Goal: Task Accomplishment & Management: Use online tool/utility

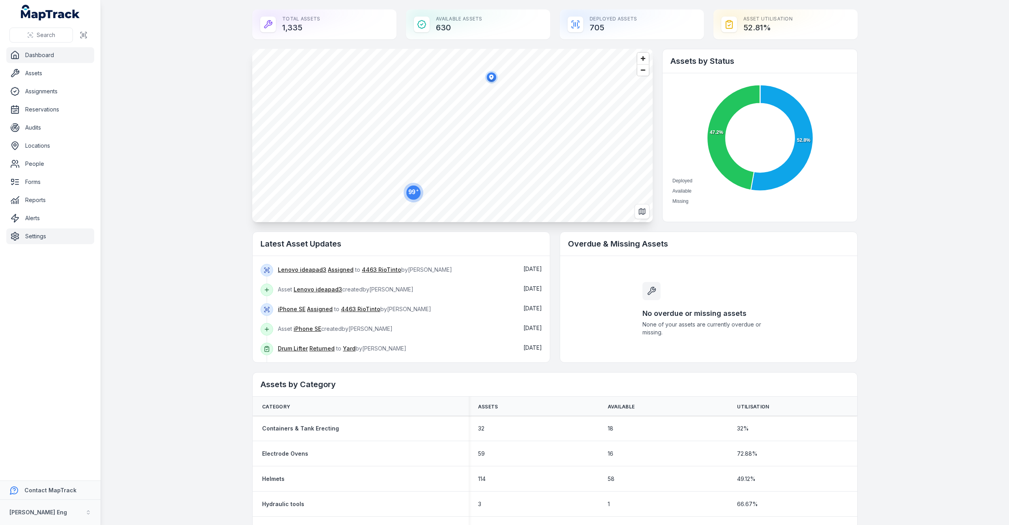
click at [26, 237] on link "Settings" at bounding box center [50, 237] width 88 height 16
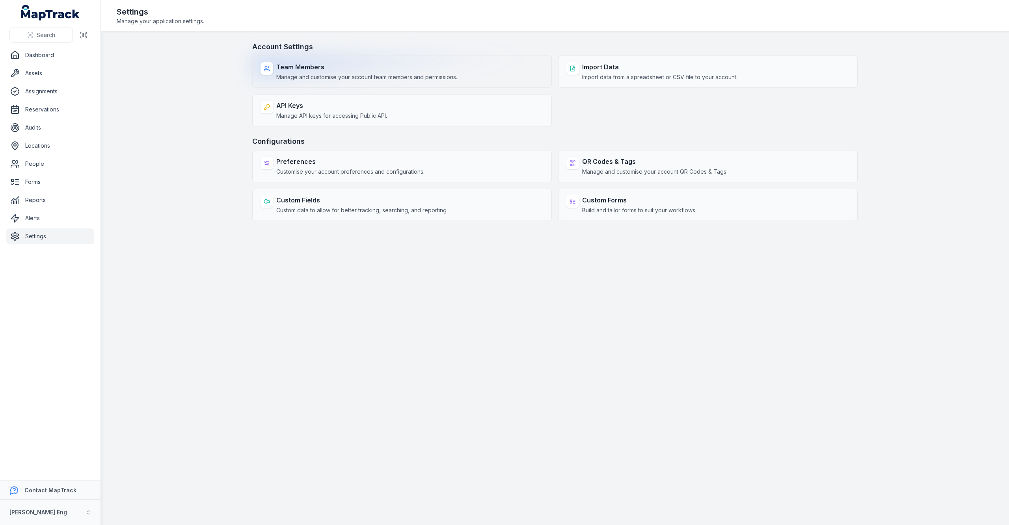
click at [292, 64] on strong "Team Members" at bounding box center [366, 66] width 181 height 9
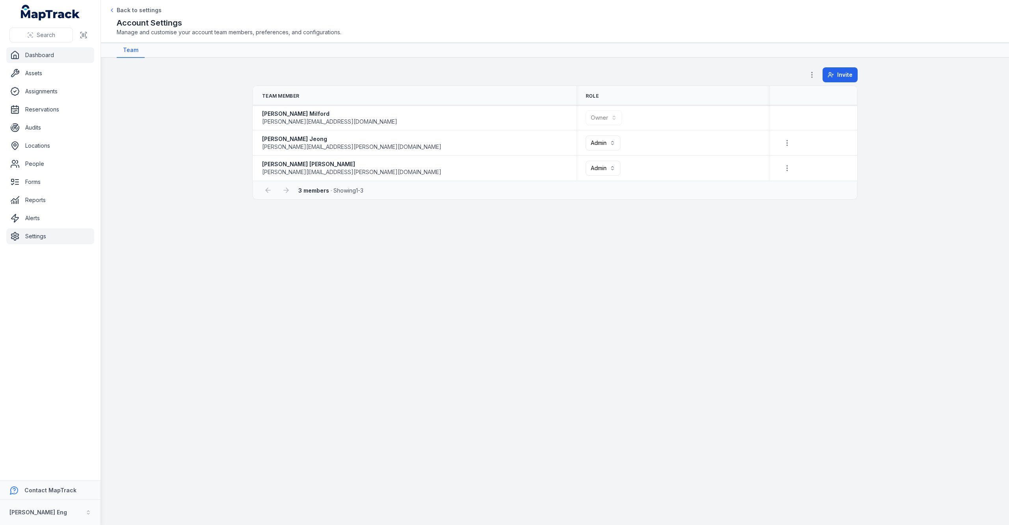
click at [40, 57] on link "Dashboard" at bounding box center [50, 55] width 88 height 16
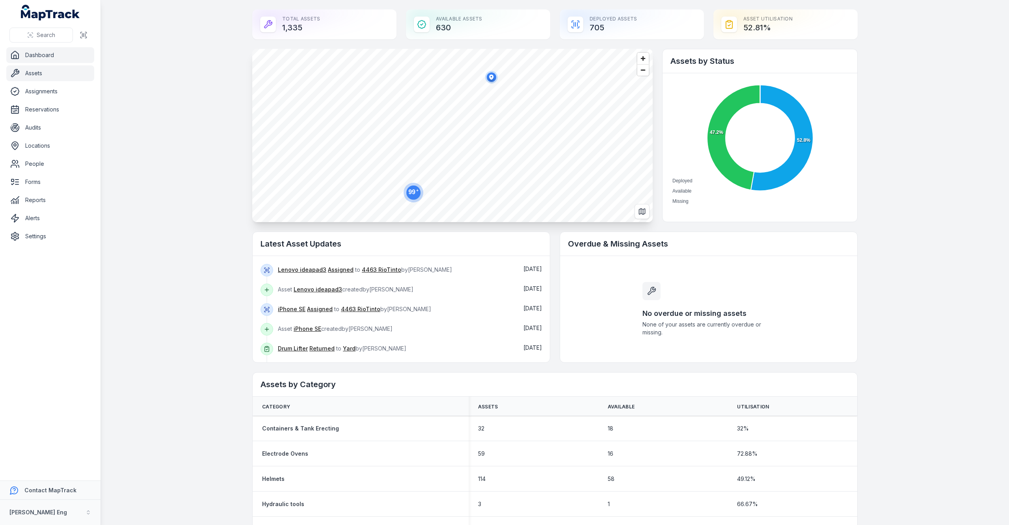
click at [46, 73] on link "Assets" at bounding box center [50, 73] width 88 height 16
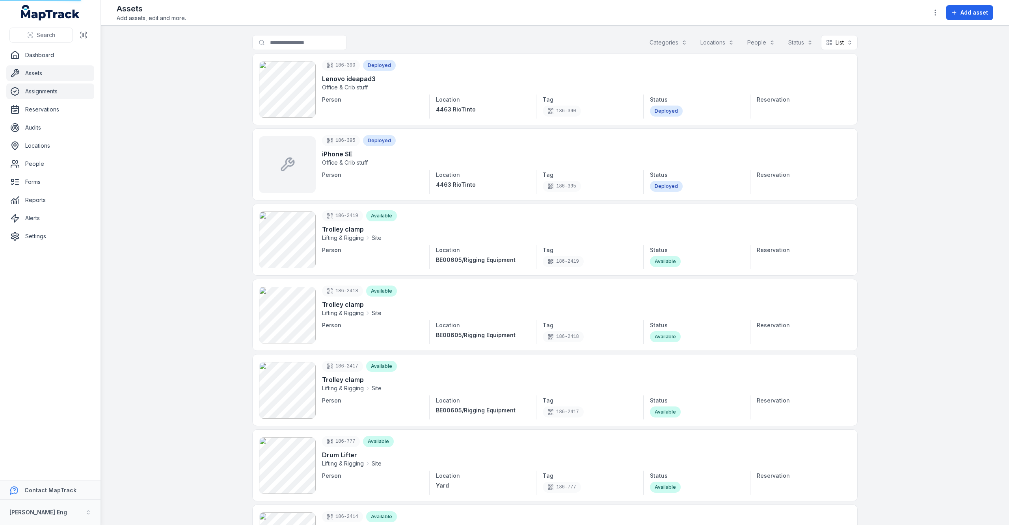
click at [44, 97] on link "Assignments" at bounding box center [50, 92] width 88 height 16
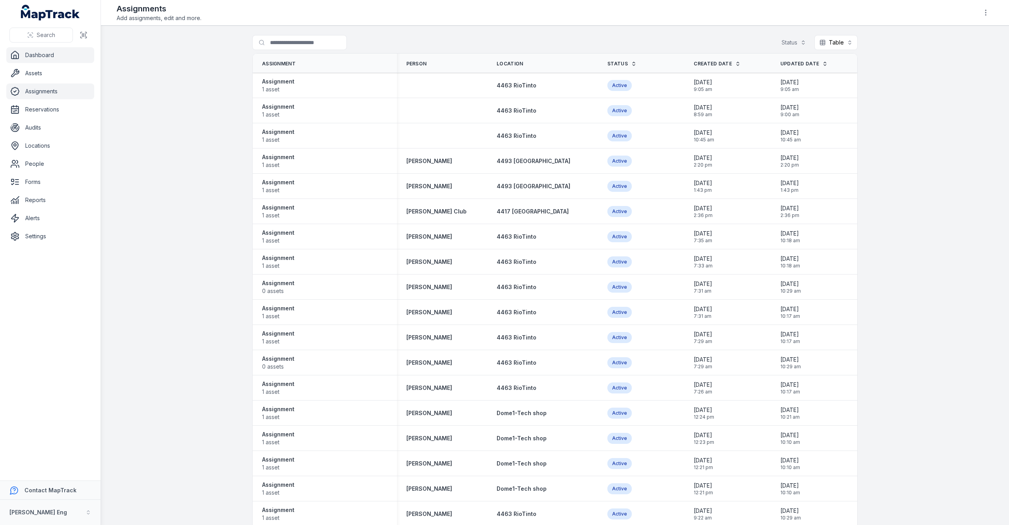
click at [29, 54] on link "Dashboard" at bounding box center [50, 55] width 88 height 16
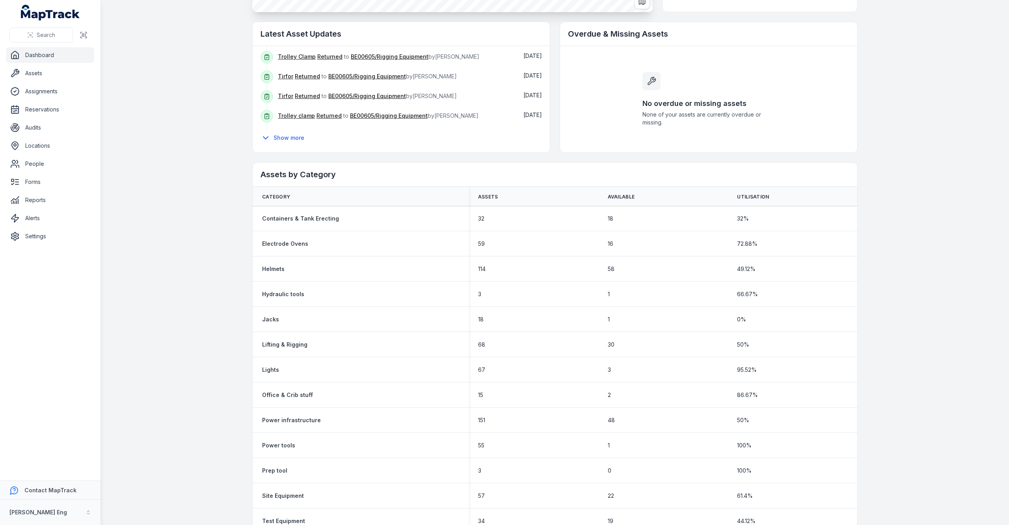
scroll to position [123, 0]
click at [283, 132] on button "Show more" at bounding box center [285, 136] width 49 height 17
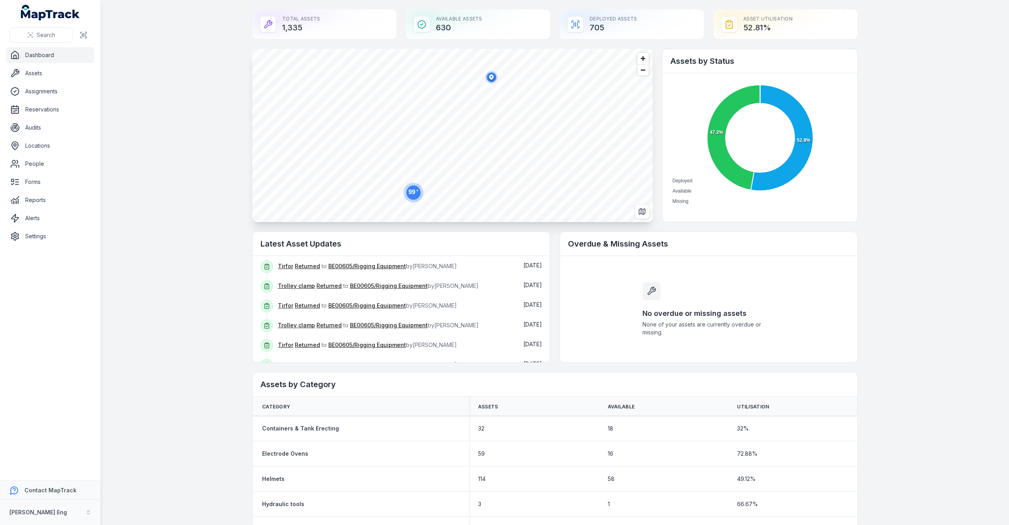
scroll to position [331, 0]
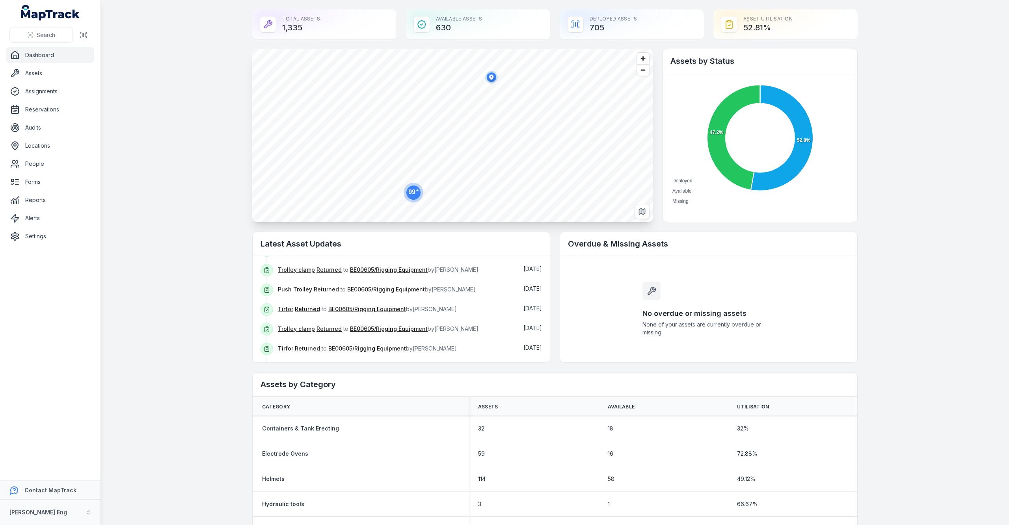
drag, startPoint x: 205, startPoint y: 250, endPoint x: 204, endPoint y: 302, distance: 51.7
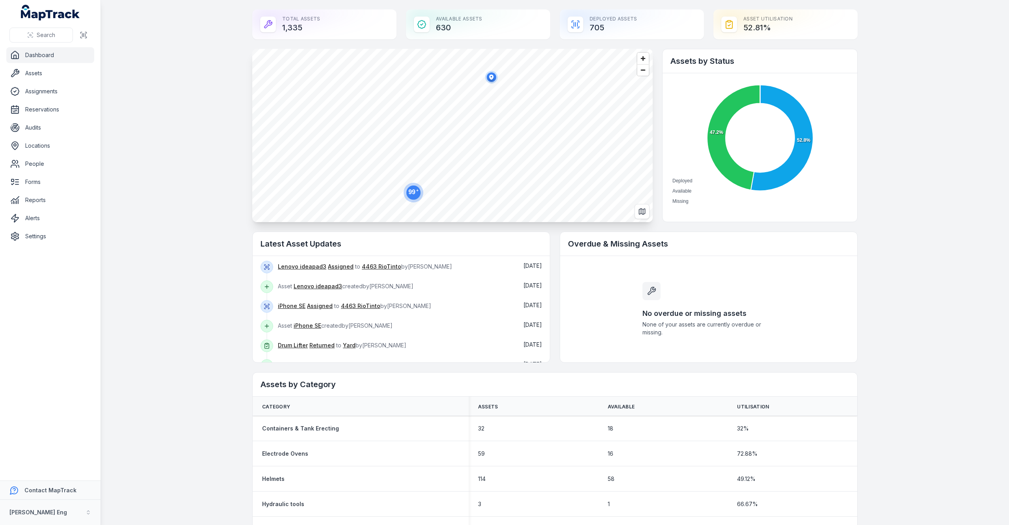
scroll to position [0, 0]
click at [45, 207] on link "Reports" at bounding box center [50, 200] width 88 height 16
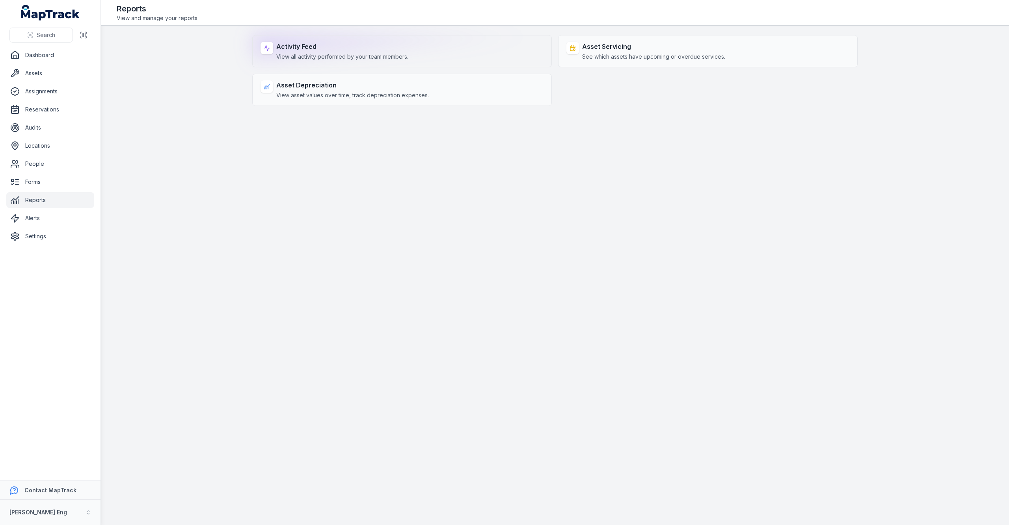
click at [315, 54] on span "View all activity performed by your team members." at bounding box center [342, 57] width 132 height 8
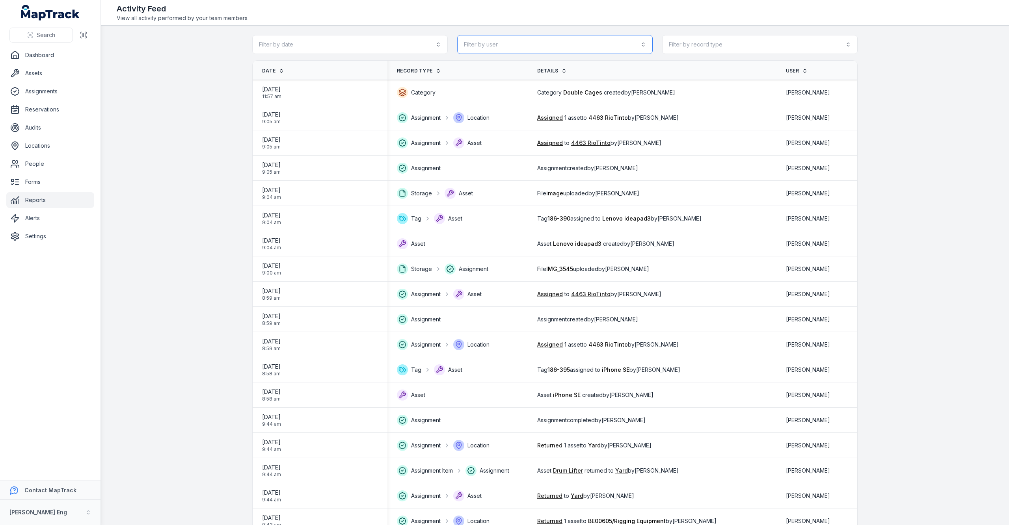
click at [529, 37] on button "Filter by user" at bounding box center [555, 44] width 196 height 19
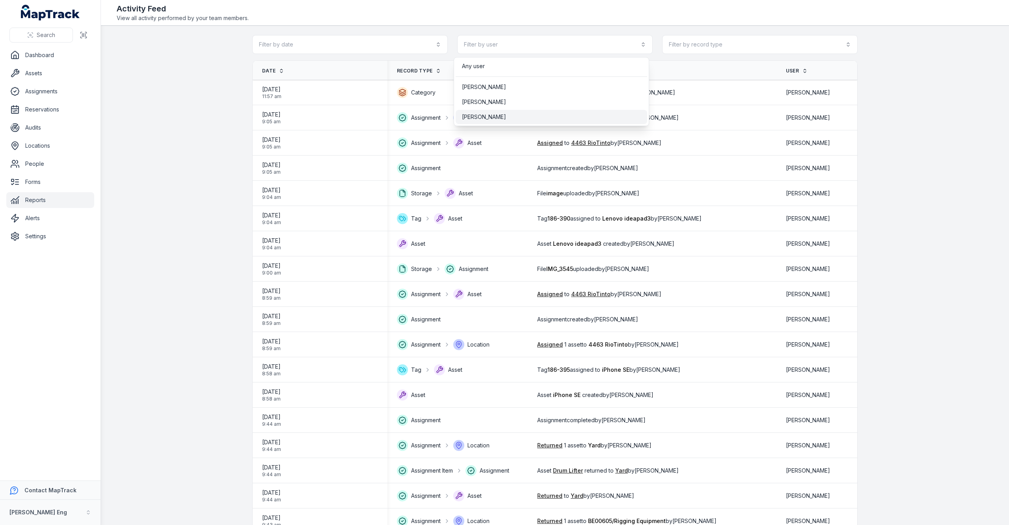
click at [483, 112] on div "[PERSON_NAME]" at bounding box center [552, 117] width 192 height 14
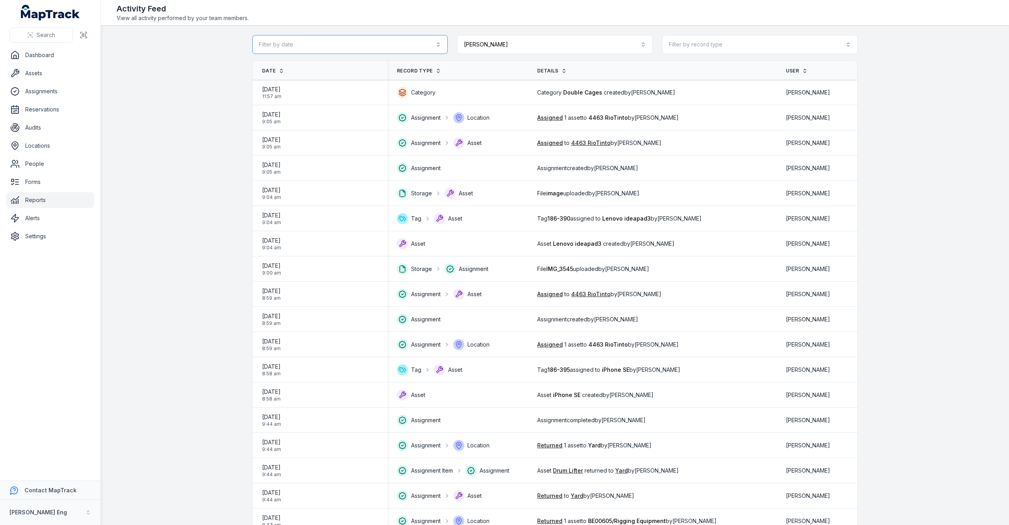
click at [378, 44] on button "Filter by date" at bounding box center [350, 44] width 196 height 19
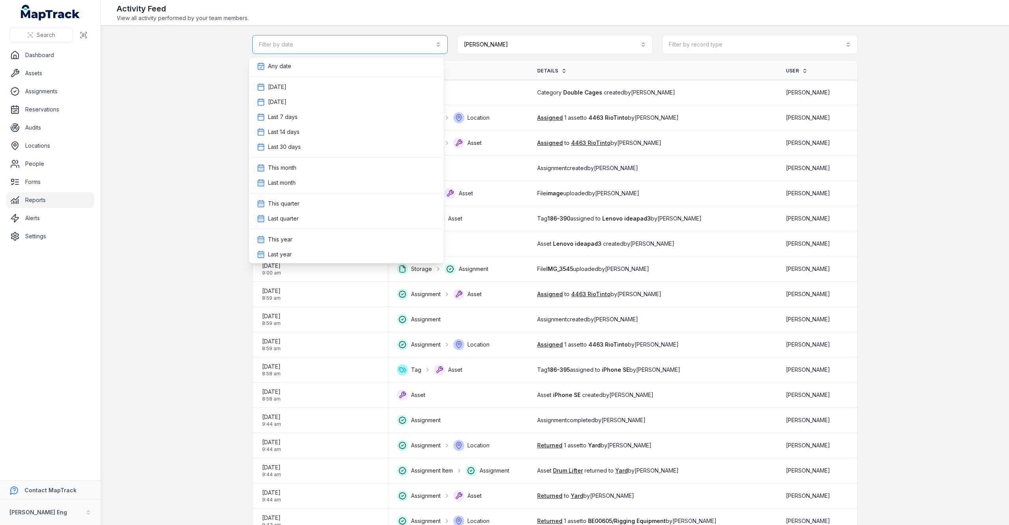
click at [377, 45] on button "Filter by date" at bounding box center [350, 44] width 196 height 19
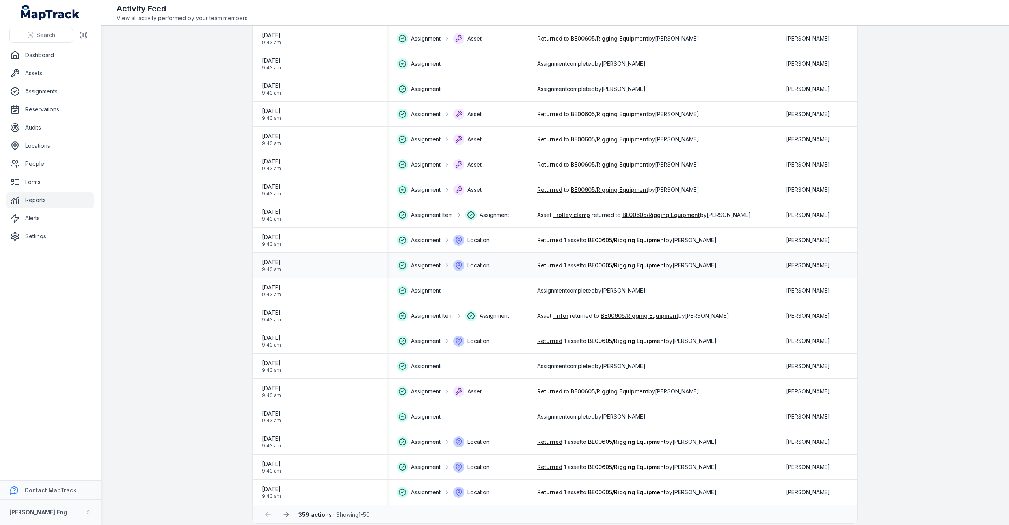
scroll to position [845, 0]
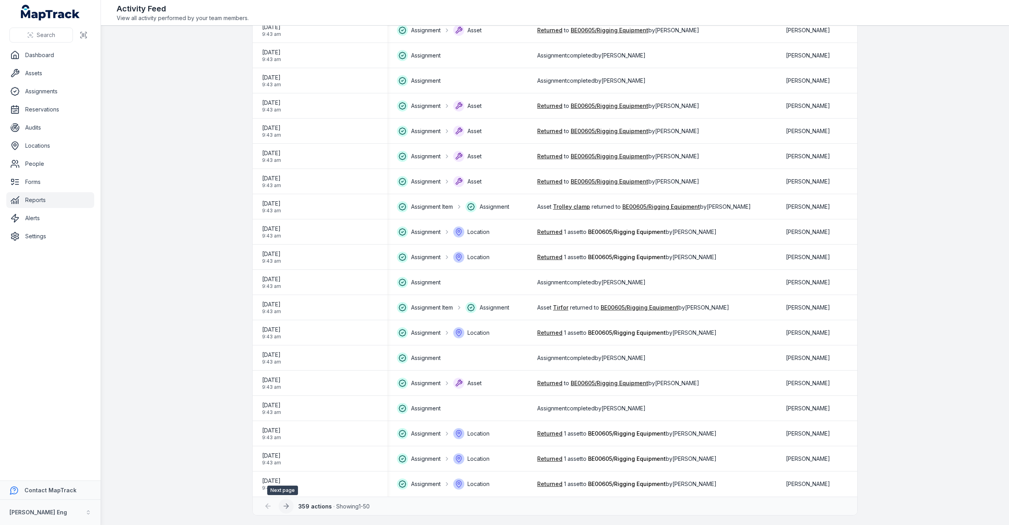
click at [282, 503] on icon at bounding box center [286, 507] width 8 height 8
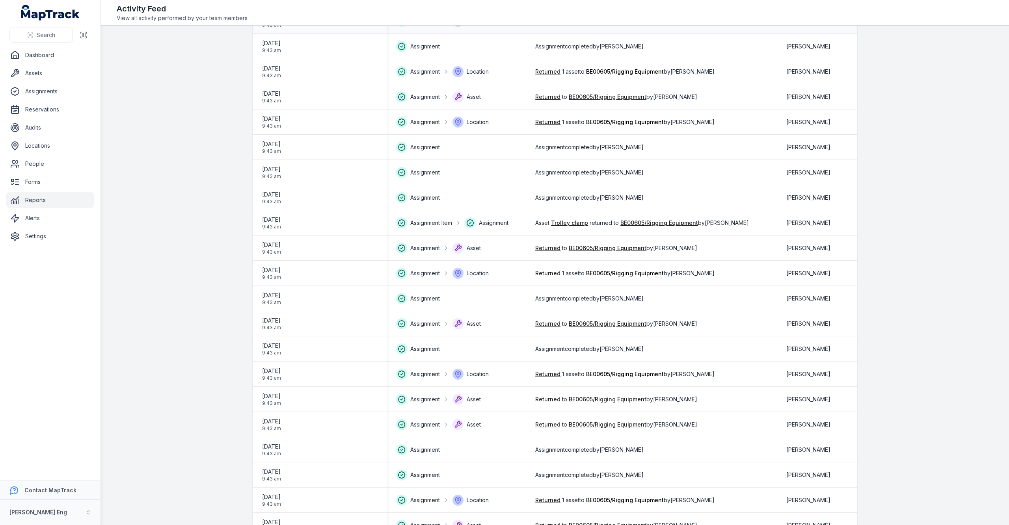
scroll to position [845, 0]
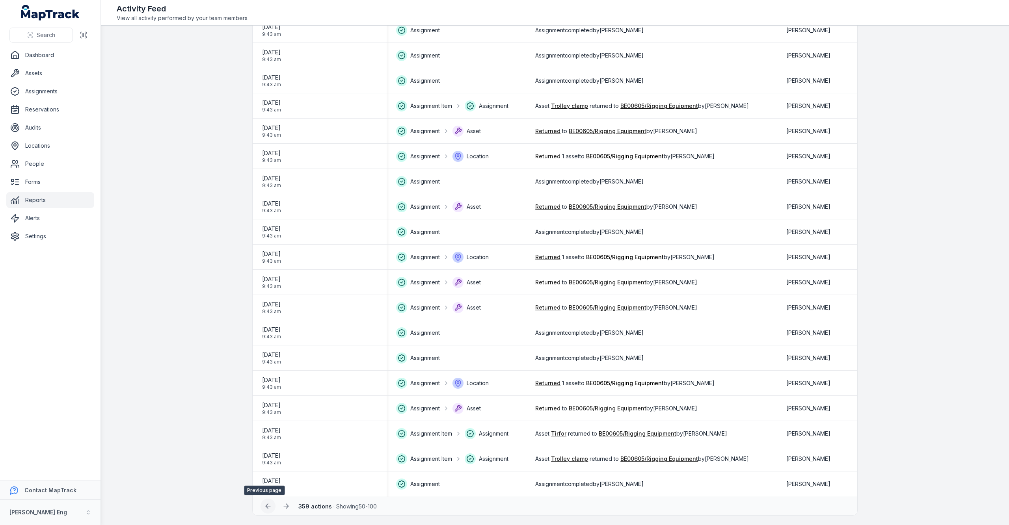
click at [261, 508] on button at bounding box center [268, 506] width 15 height 15
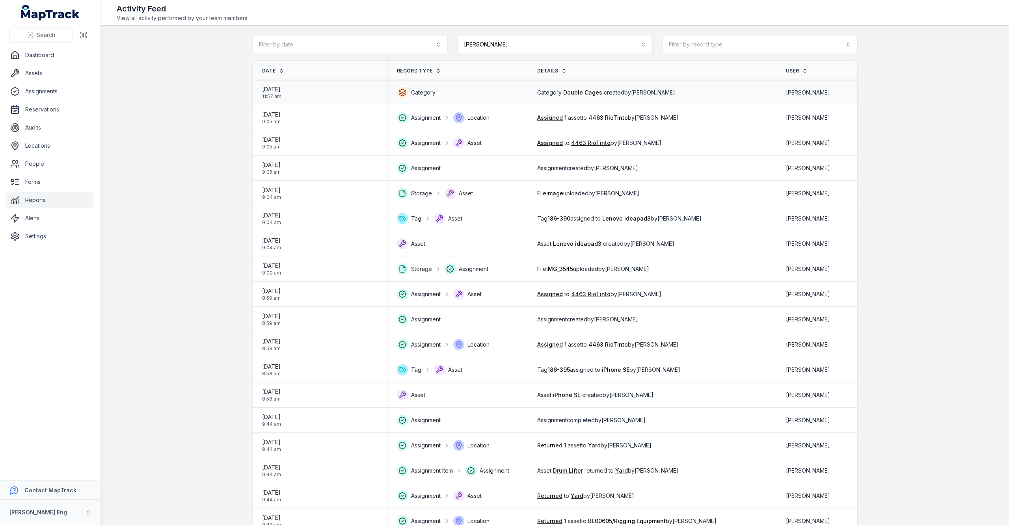
click at [397, 90] on icon at bounding box center [402, 92] width 11 height 11
click at [423, 66] on th "Record Type" at bounding box center [457, 70] width 140 height 19
click at [418, 71] on span "Record Type" at bounding box center [414, 71] width 35 height 6
click at [436, 71] on icon at bounding box center [439, 71] width 6 height 6
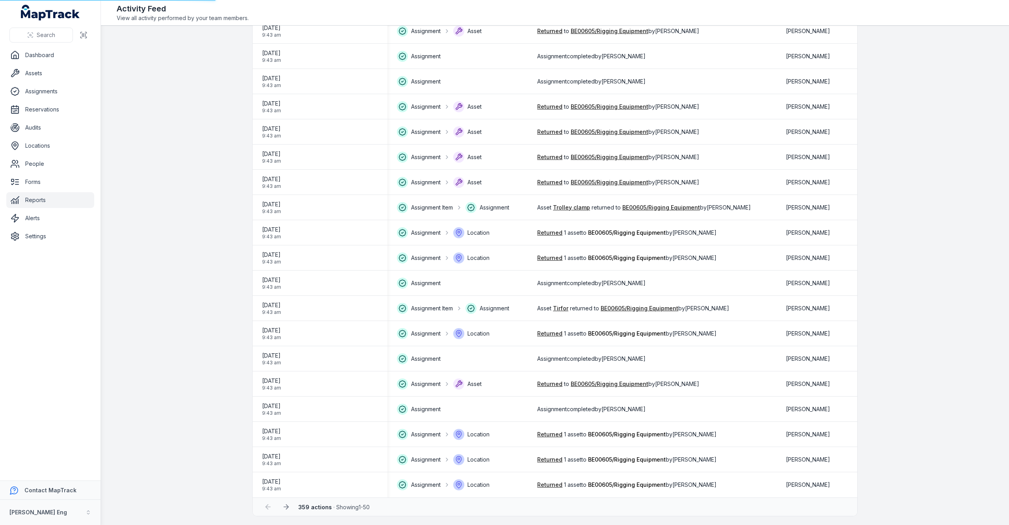
scroll to position [845, 0]
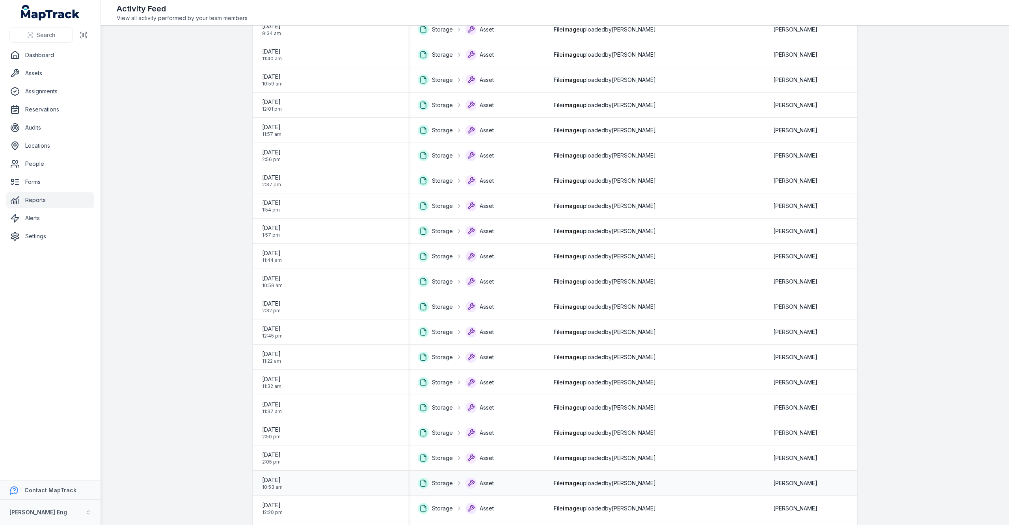
scroll to position [845, 0]
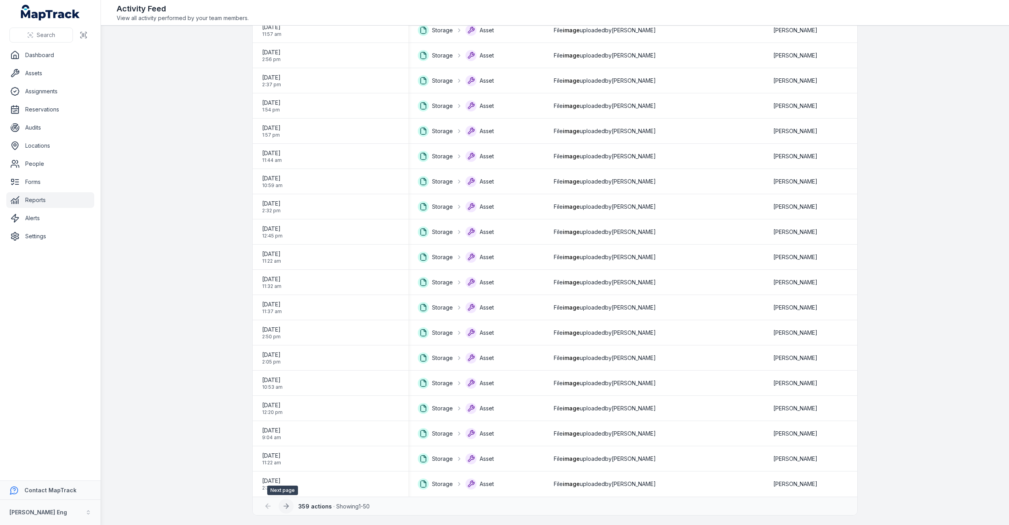
click at [283, 508] on icon at bounding box center [286, 507] width 8 height 8
click at [21, 238] on link "Settings" at bounding box center [50, 237] width 88 height 16
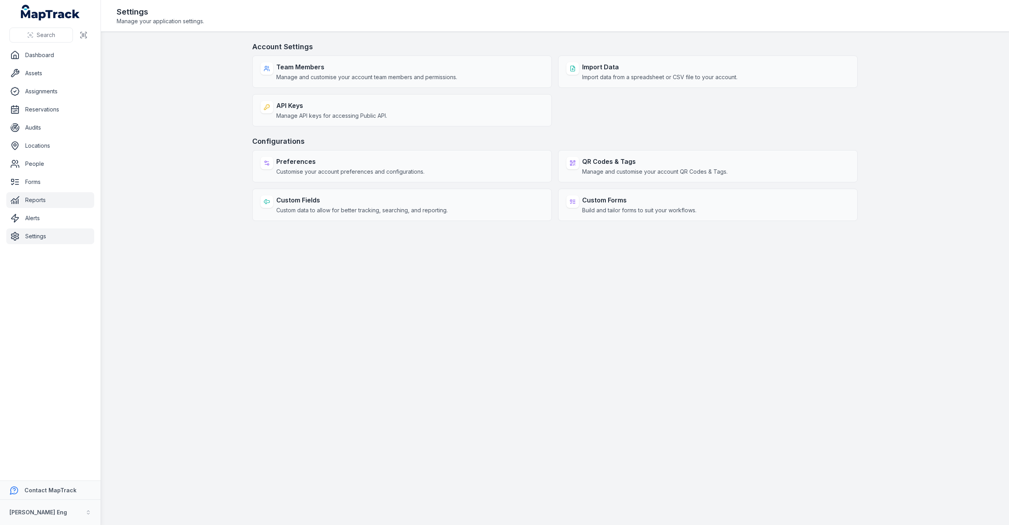
click at [24, 194] on link "Reports" at bounding box center [50, 200] width 88 height 16
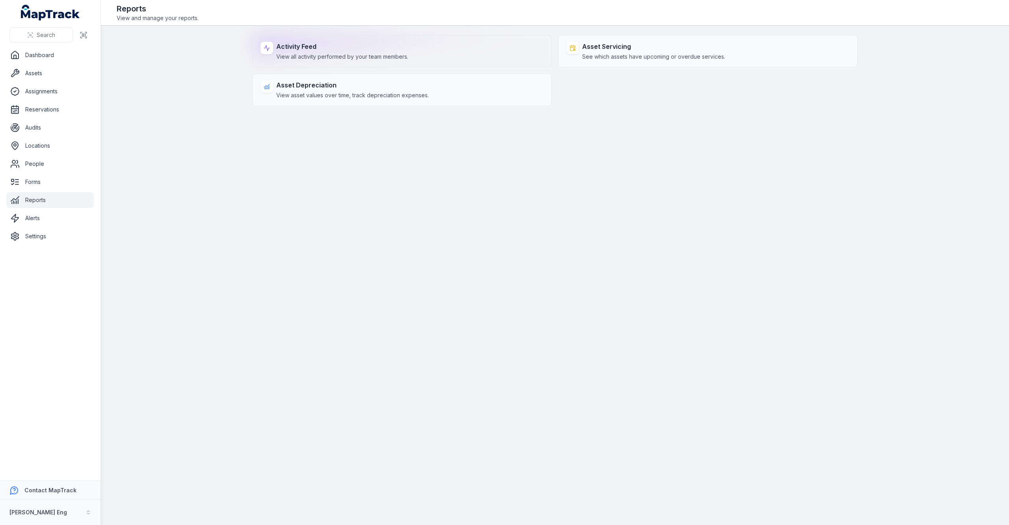
click at [300, 38] on div "Activity Feed View all activity performed by your team members." at bounding box center [402, 51] width 300 height 32
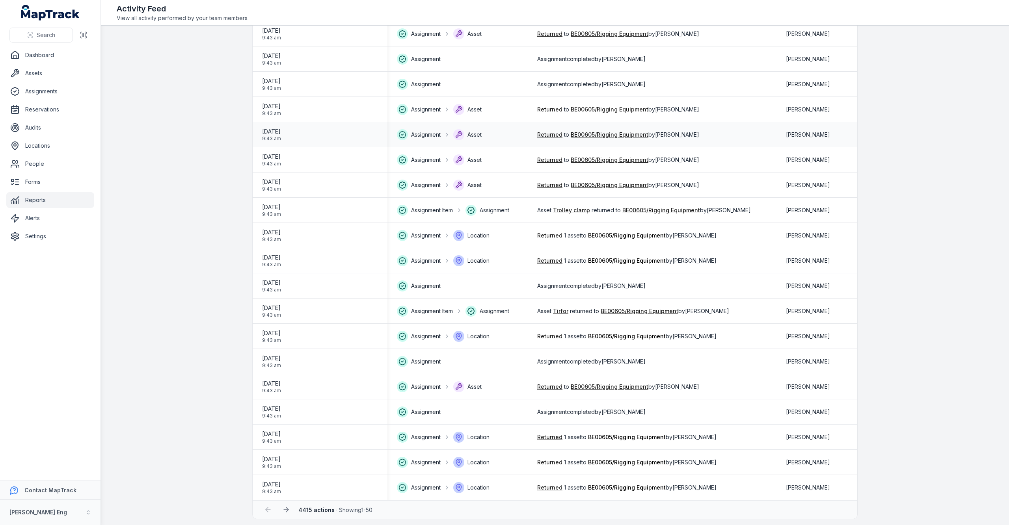
scroll to position [845, 0]
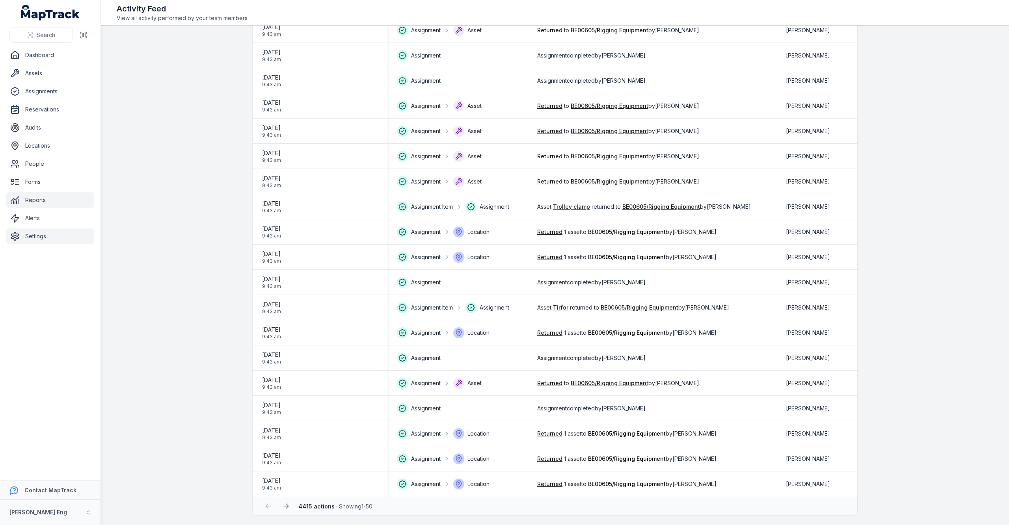
click at [48, 241] on link "Settings" at bounding box center [50, 237] width 88 height 16
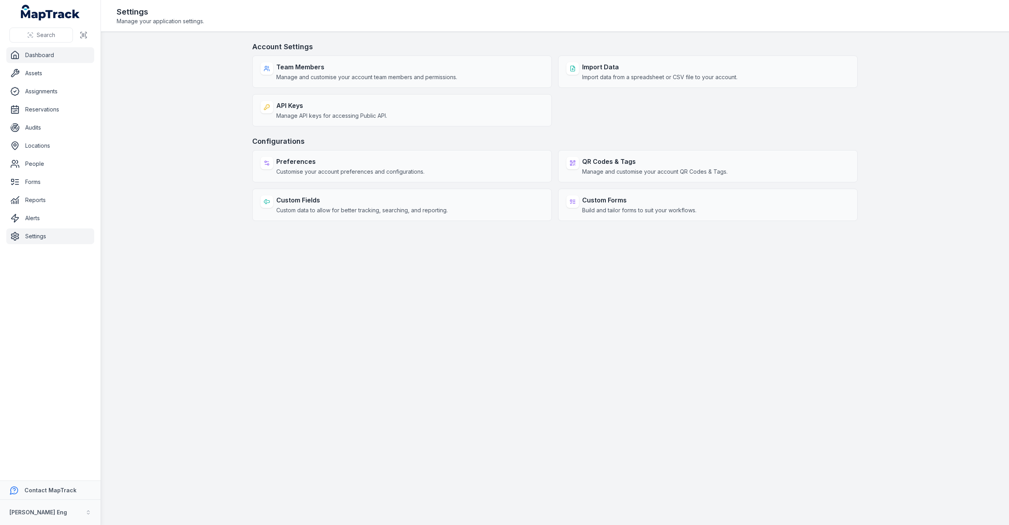
click at [24, 60] on link "Dashboard" at bounding box center [50, 55] width 88 height 16
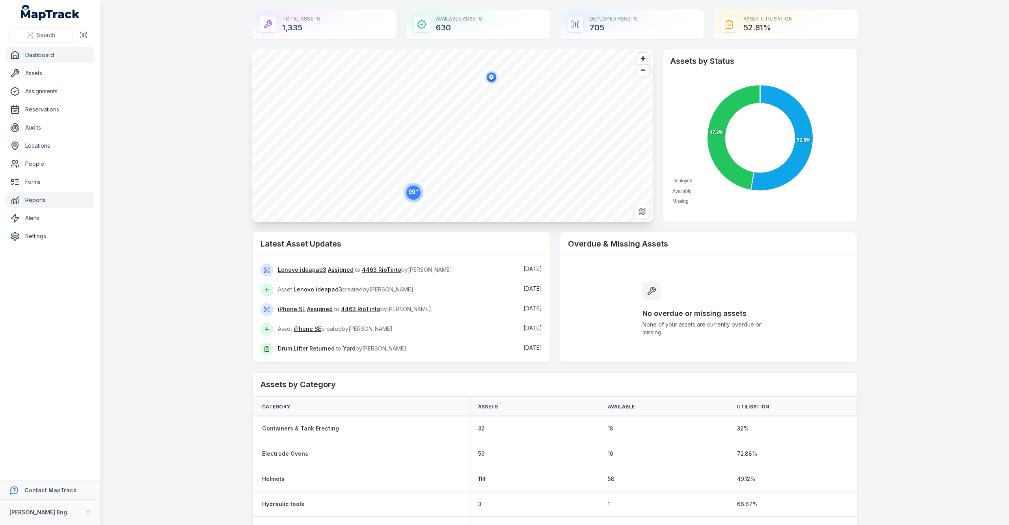
click at [40, 197] on link "Reports" at bounding box center [50, 200] width 88 height 16
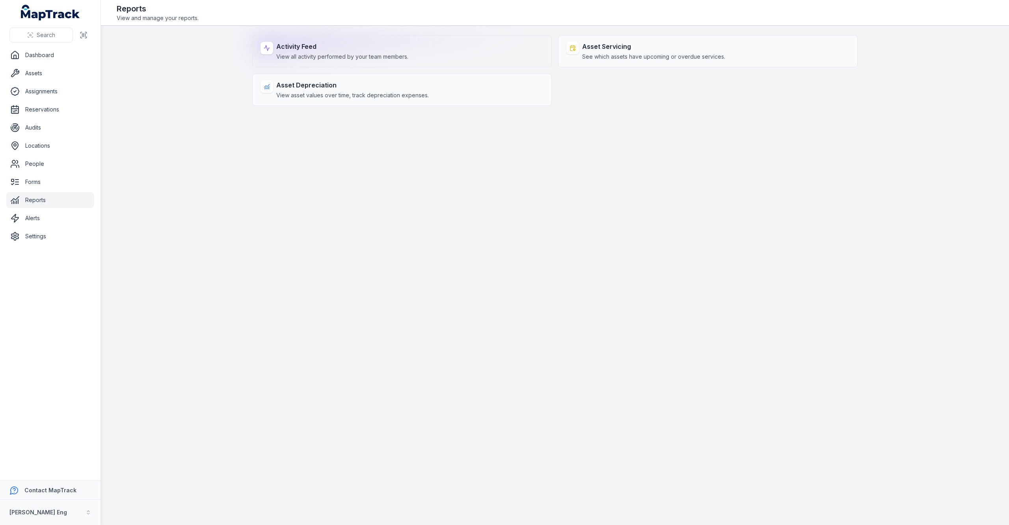
click at [317, 62] on div "Activity Feed View all activity performed by your team members." at bounding box center [402, 51] width 300 height 32
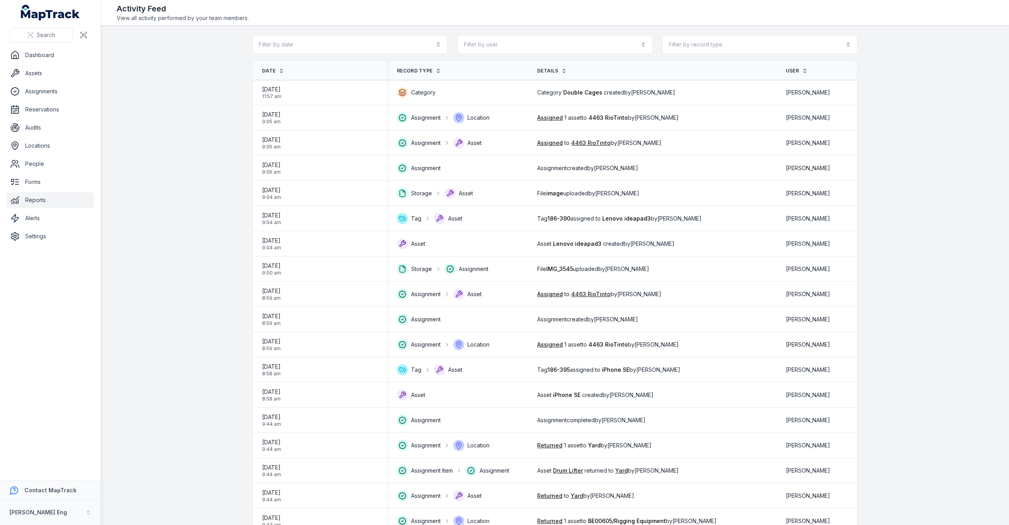
click at [412, 69] on span "Record Type" at bounding box center [414, 71] width 35 height 6
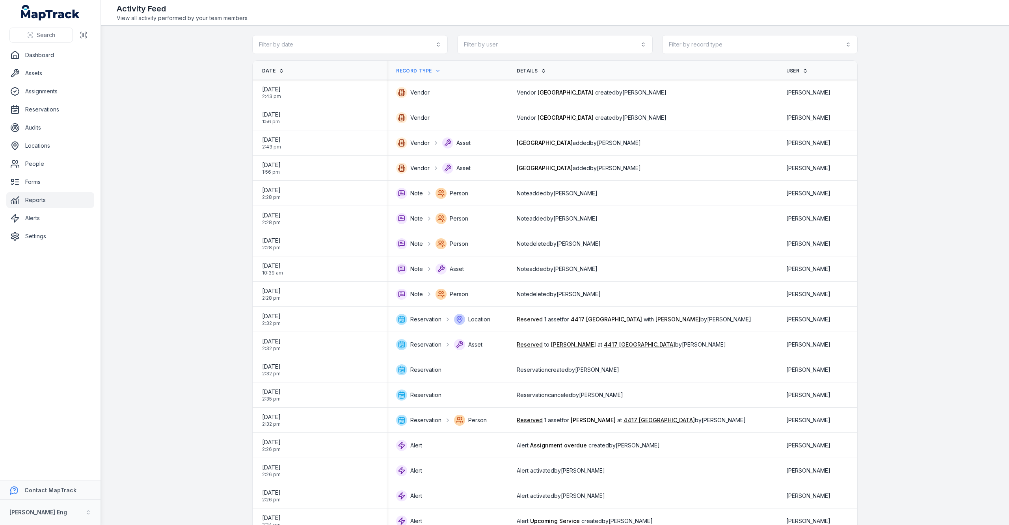
click at [270, 65] on th "Date" at bounding box center [320, 70] width 134 height 19
click at [271, 69] on link "Date" at bounding box center [273, 71] width 22 height 6
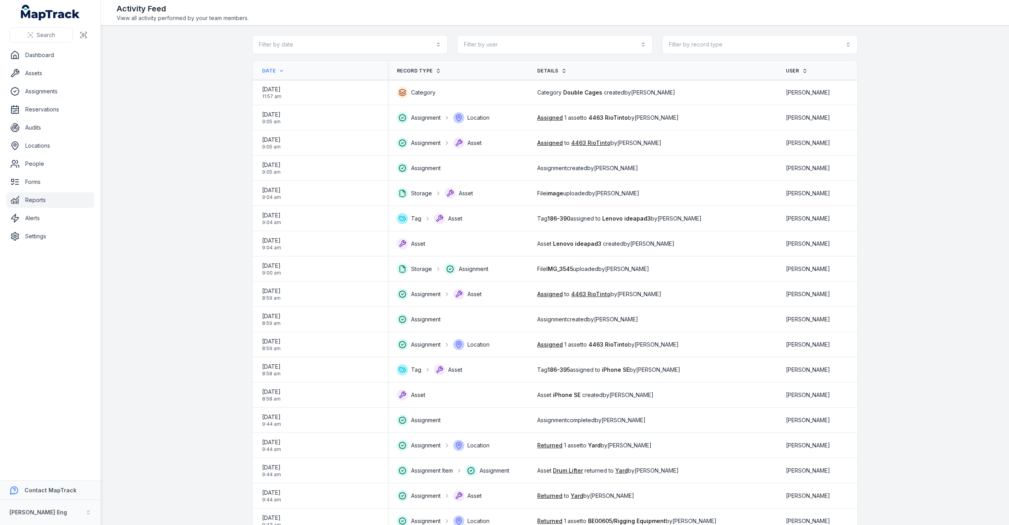
click at [557, 68] on link "Details" at bounding box center [552, 71] width 30 height 6
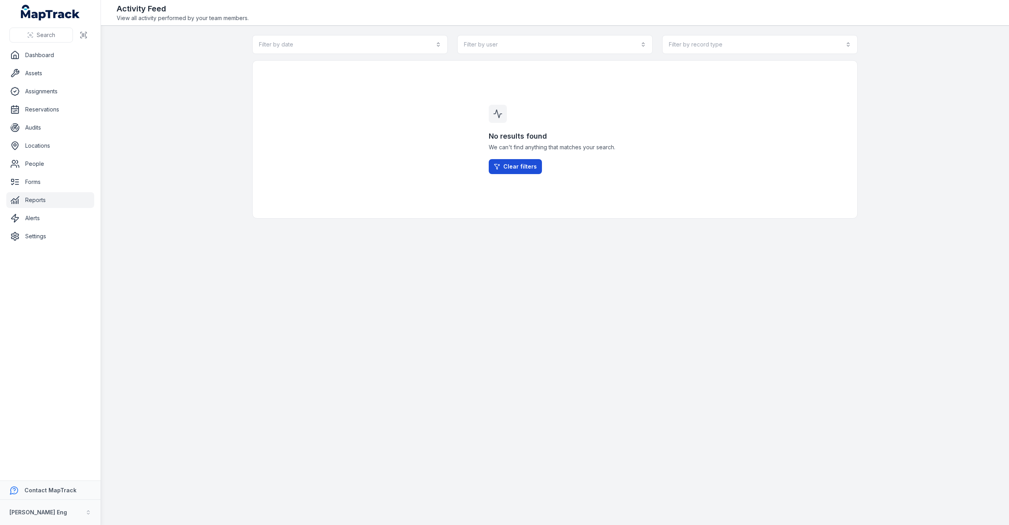
click at [516, 168] on link "Clear filters" at bounding box center [515, 166] width 53 height 15
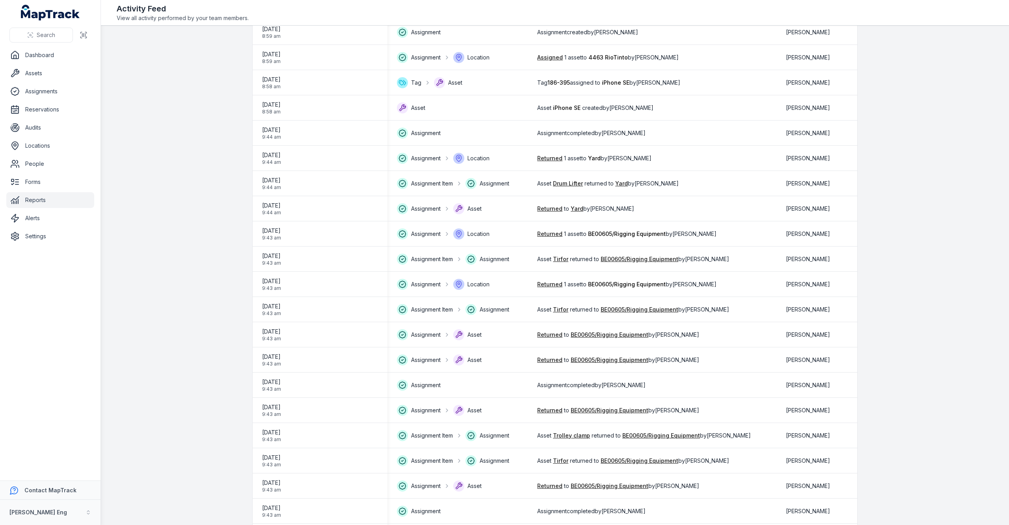
scroll to position [267, 0]
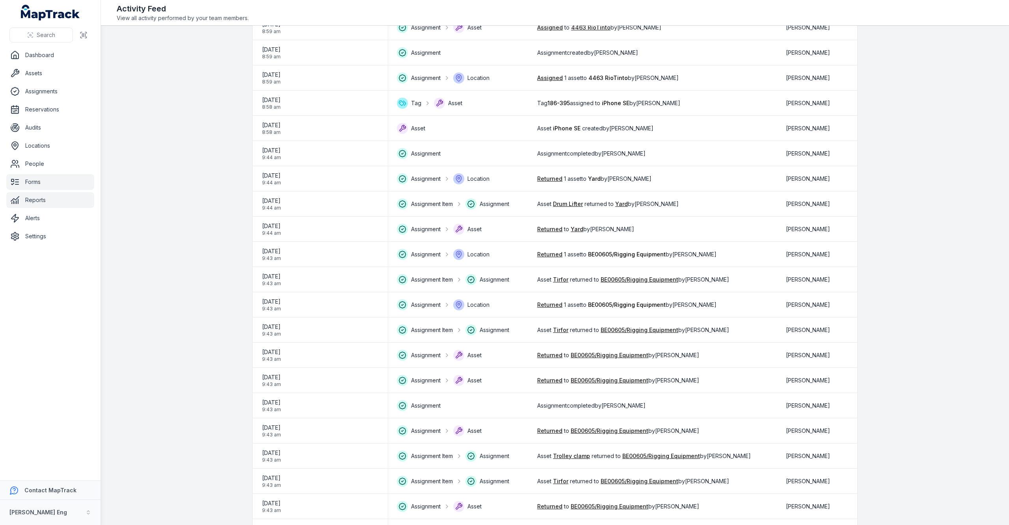
click at [39, 182] on link "Forms" at bounding box center [50, 182] width 88 height 16
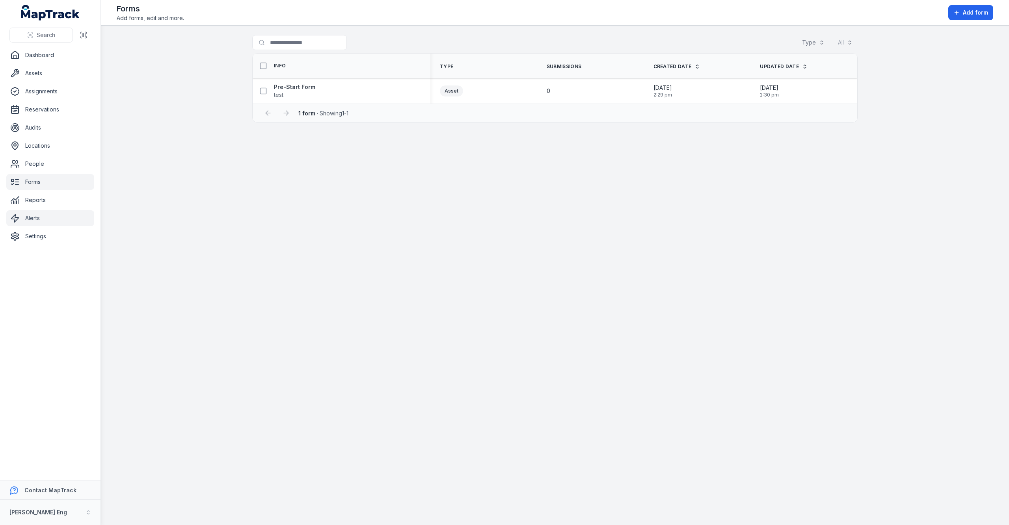
click at [28, 221] on link "Alerts" at bounding box center [50, 218] width 88 height 16
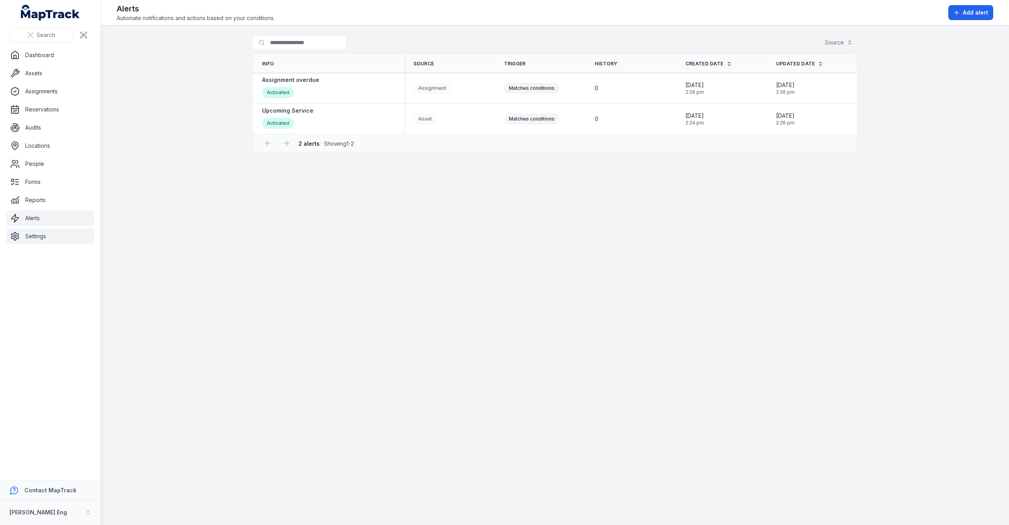
click at [30, 242] on link "Settings" at bounding box center [50, 237] width 88 height 16
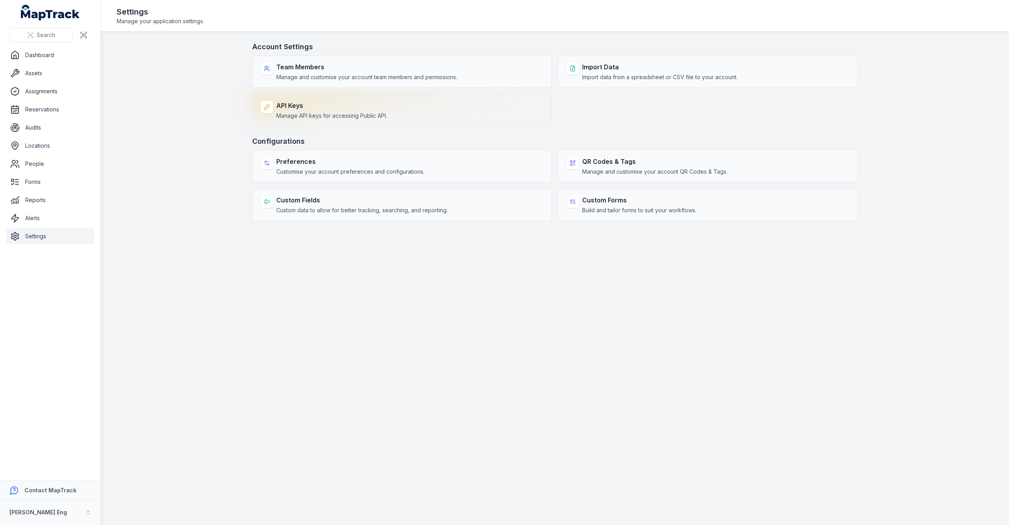
click at [289, 106] on strong "API Keys" at bounding box center [331, 105] width 111 height 9
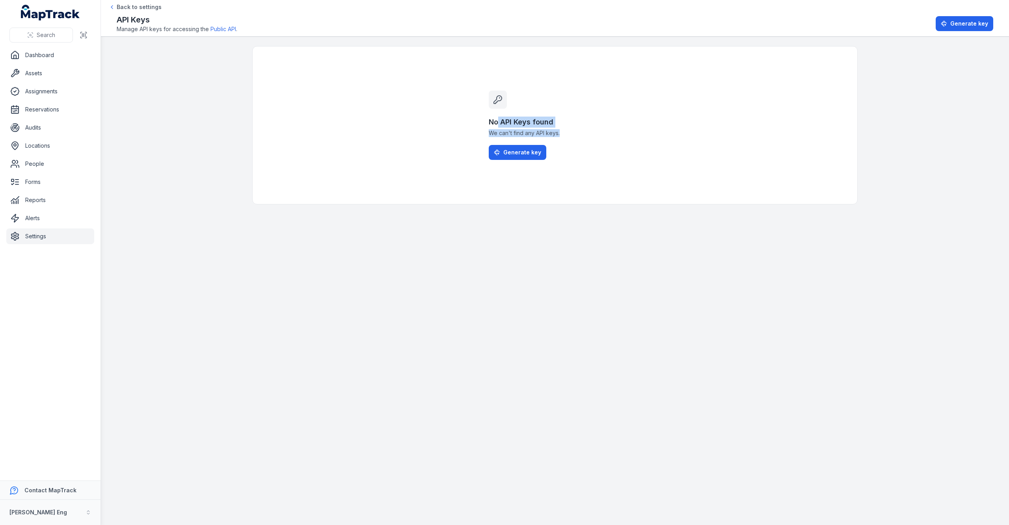
drag, startPoint x: 579, startPoint y: 128, endPoint x: 601, endPoint y: 128, distance: 21.3
click at [601, 128] on div "No API Keys found We can't find any API keys. Generate key" at bounding box center [554, 126] width 151 height 158
drag, startPoint x: 601, startPoint y: 128, endPoint x: 582, endPoint y: 204, distance: 77.5
click at [582, 204] on div "No API Keys found We can't find any API keys. Generate key" at bounding box center [554, 126] width 151 height 158
drag, startPoint x: 488, startPoint y: 130, endPoint x: 621, endPoint y: 131, distance: 133.2
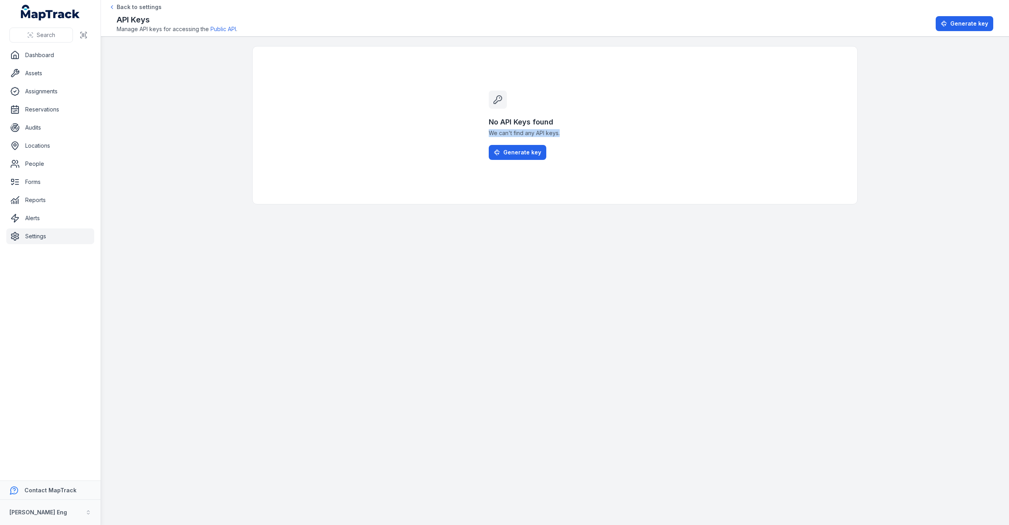
click at [621, 131] on div "No API Keys found We can't find any API keys. Generate key" at bounding box center [554, 126] width 151 height 158
drag, startPoint x: 621, startPoint y: 131, endPoint x: 595, endPoint y: 207, distance: 79.8
click at [635, 227] on main "No API Keys found We can't find any API keys. Generate key" at bounding box center [555, 281] width 908 height 489
click at [530, 147] on button "Generate key" at bounding box center [518, 152] width 58 height 15
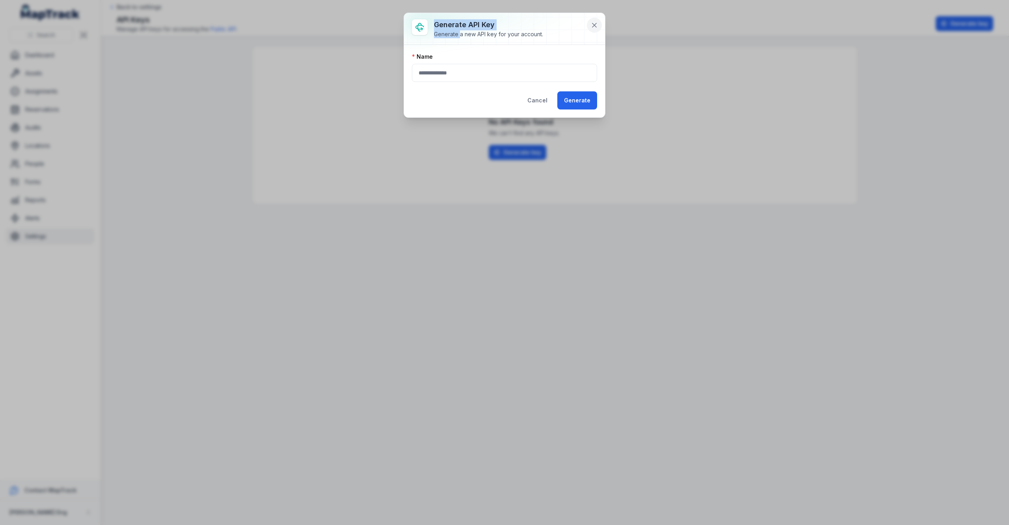
click at [588, 30] on div "Generate API Key Generate a new API key for your account. Name Cancel Generate" at bounding box center [504, 65] width 201 height 104
click at [666, 193] on div "Generate API Key Generate a new API key for your account. Name Cancel Generate" at bounding box center [504, 262] width 1009 height 525
click at [594, 28] on icon at bounding box center [594, 25] width 8 height 8
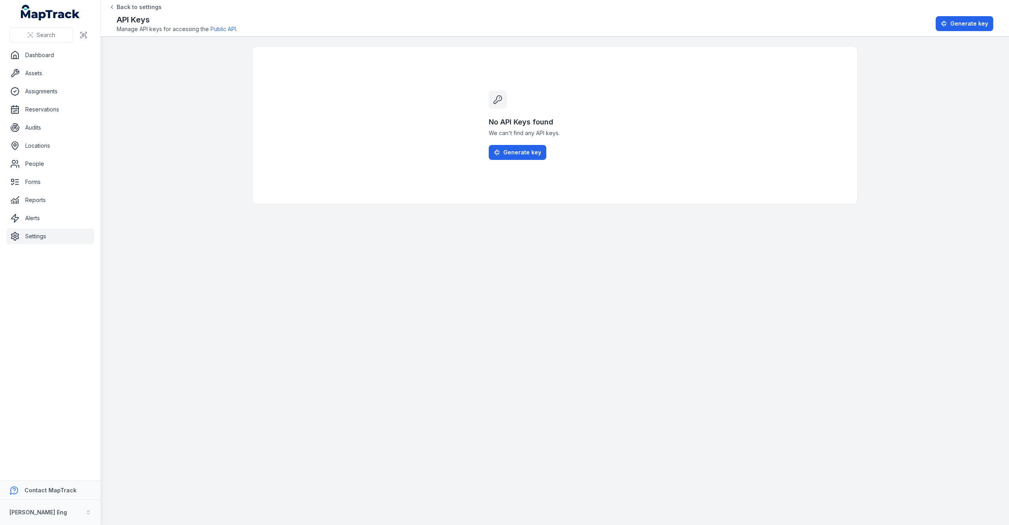
drag, startPoint x: 607, startPoint y: 305, endPoint x: 598, endPoint y: 538, distance: 233.1
click at [598, 525] on html "Search Dashboard Assets Assignments Reservations Audits Locations People Forms …" at bounding box center [504, 262] width 1009 height 525
click at [535, 152] on span "Generate key" at bounding box center [522, 153] width 38 height 8
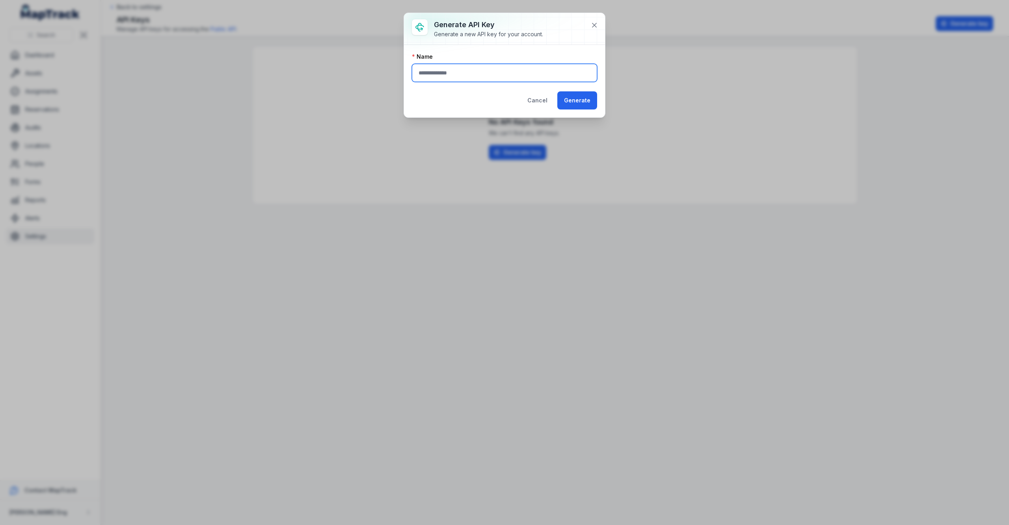
click at [509, 76] on input "text" at bounding box center [504, 73] width 185 height 18
drag, startPoint x: 458, startPoint y: 36, endPoint x: 557, endPoint y: 37, distance: 99.3
click at [557, 37] on div "Generate API Key Generate a new API key for your account." at bounding box center [504, 29] width 201 height 32
drag, startPoint x: 557, startPoint y: 37, endPoint x: 406, endPoint y: 92, distance: 160.7
click at [404, 92] on div "Generate API Key Generate a new API key for your account. Name Cancel Generate" at bounding box center [505, 65] width 202 height 105
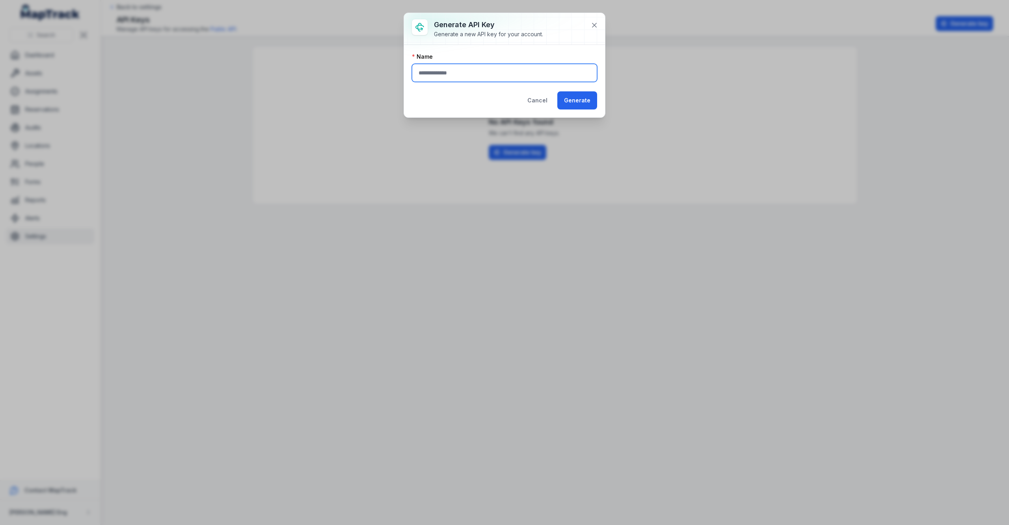
click at [464, 79] on input "text" at bounding box center [504, 73] width 185 height 18
type input "**********"
click at [584, 104] on button "Generate" at bounding box center [577, 100] width 40 height 18
